Goal: Check status: Check status

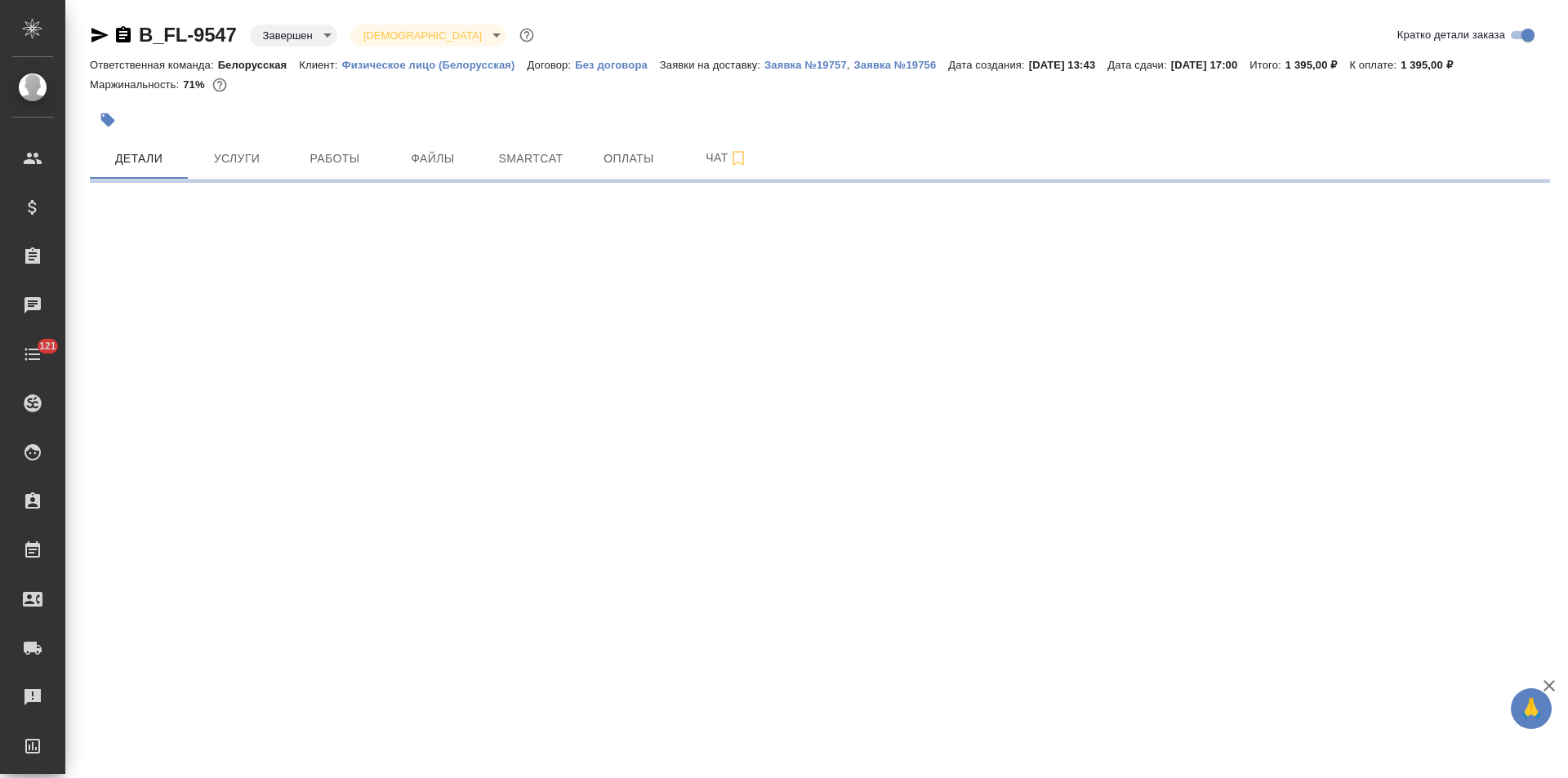
select select "RU"
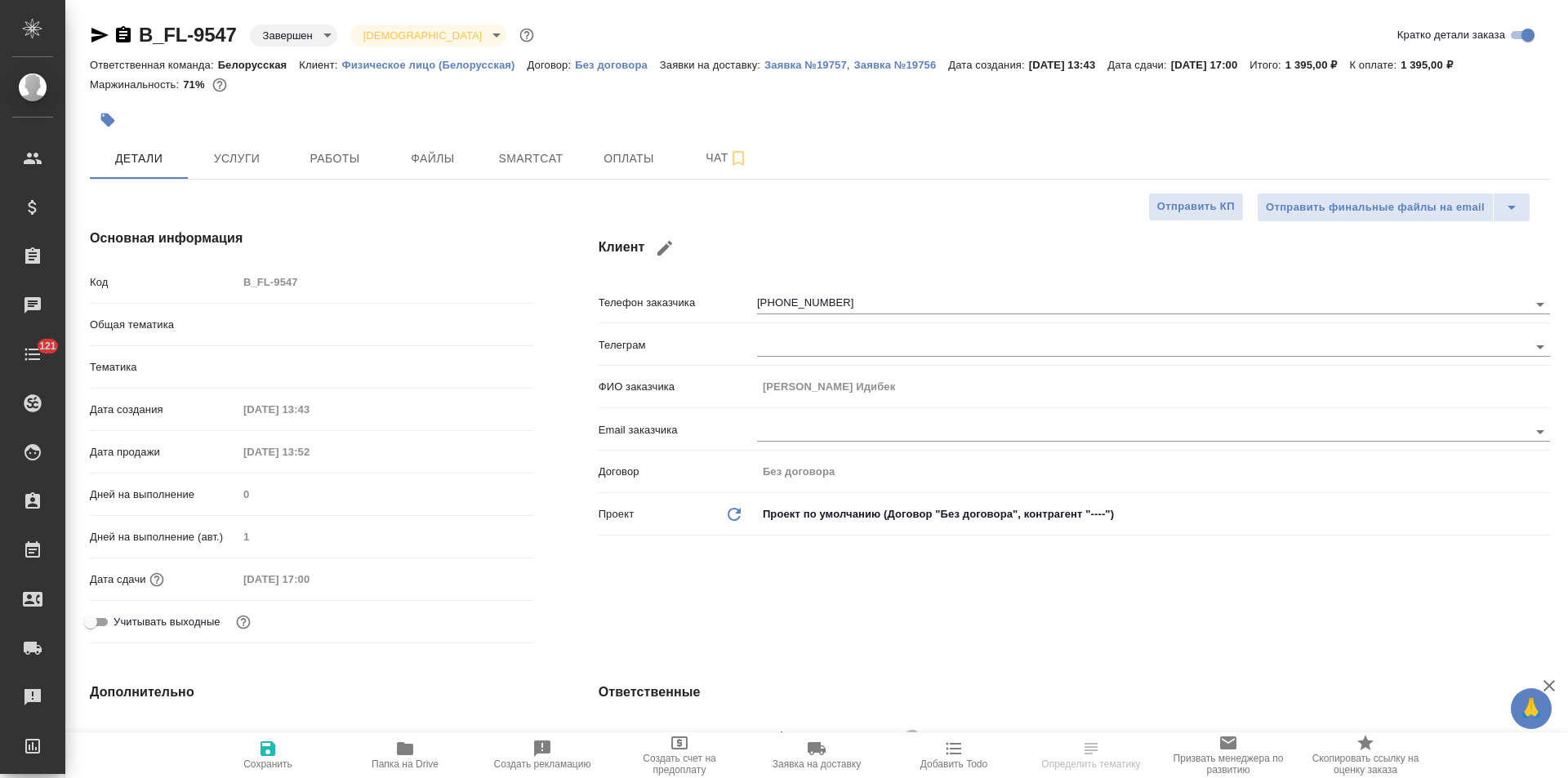
type textarea "x"
type input "Белорусская"
